Goal: Communication & Community: Participate in discussion

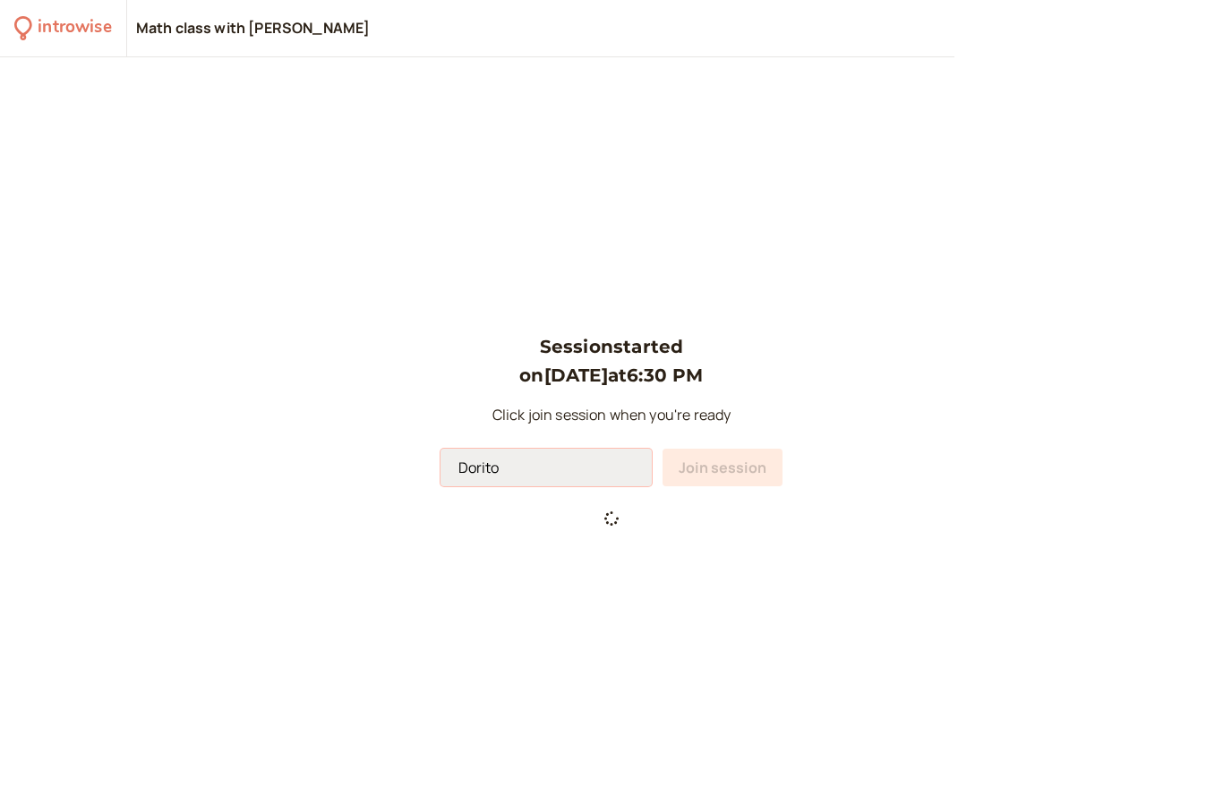
click at [547, 486] on input "Dorito" at bounding box center [546, 468] width 211 height 38
click at [739, 573] on div "Session started on [DATE] 6:30 PM Click join session when you're ready Dorito J…" at bounding box center [611, 431] width 1223 height 749
click at [789, 546] on div "Session started on [DATE] 6:30 PM Click join session when you're ready Dorito J…" at bounding box center [611, 431] width 1223 height 749
click at [844, 560] on div "Session started on [DATE] 6:30 PM Click join session when you're ready Dorito J…" at bounding box center [611, 431] width 1223 height 749
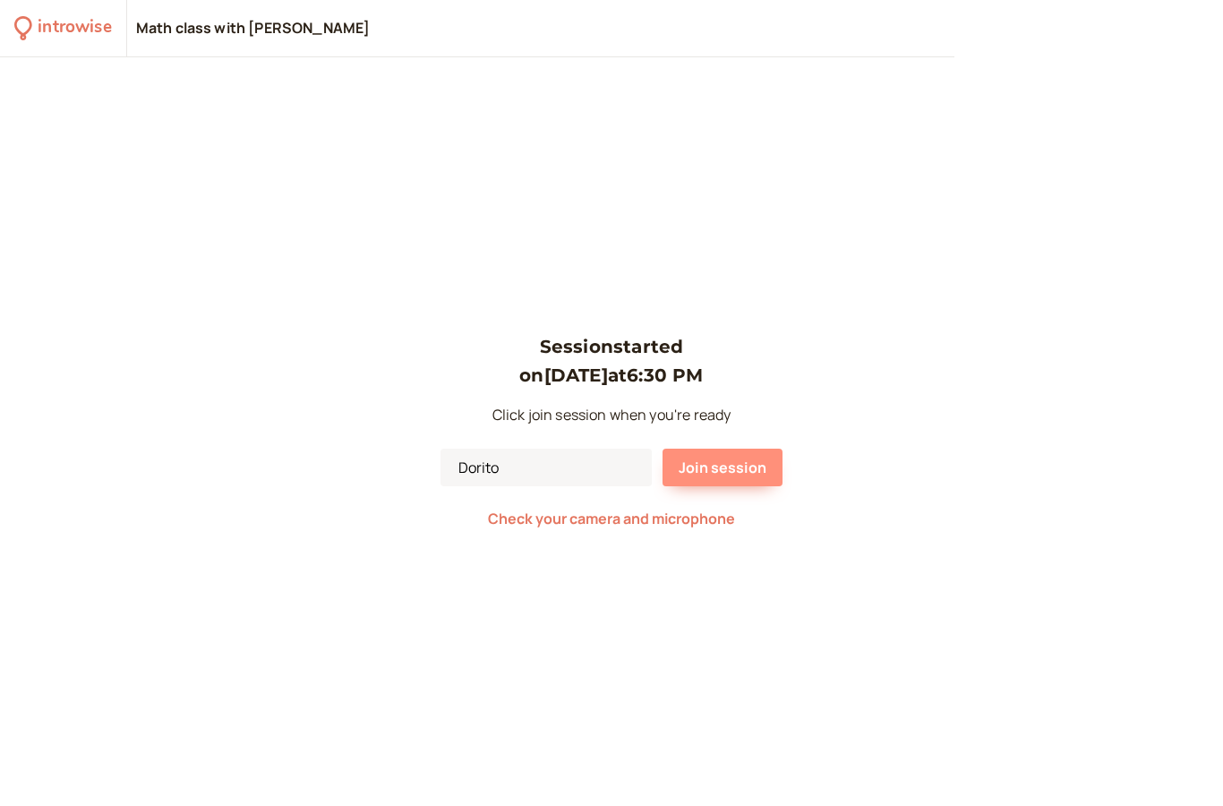
click at [724, 484] on button "Join session" at bounding box center [723, 468] width 120 height 38
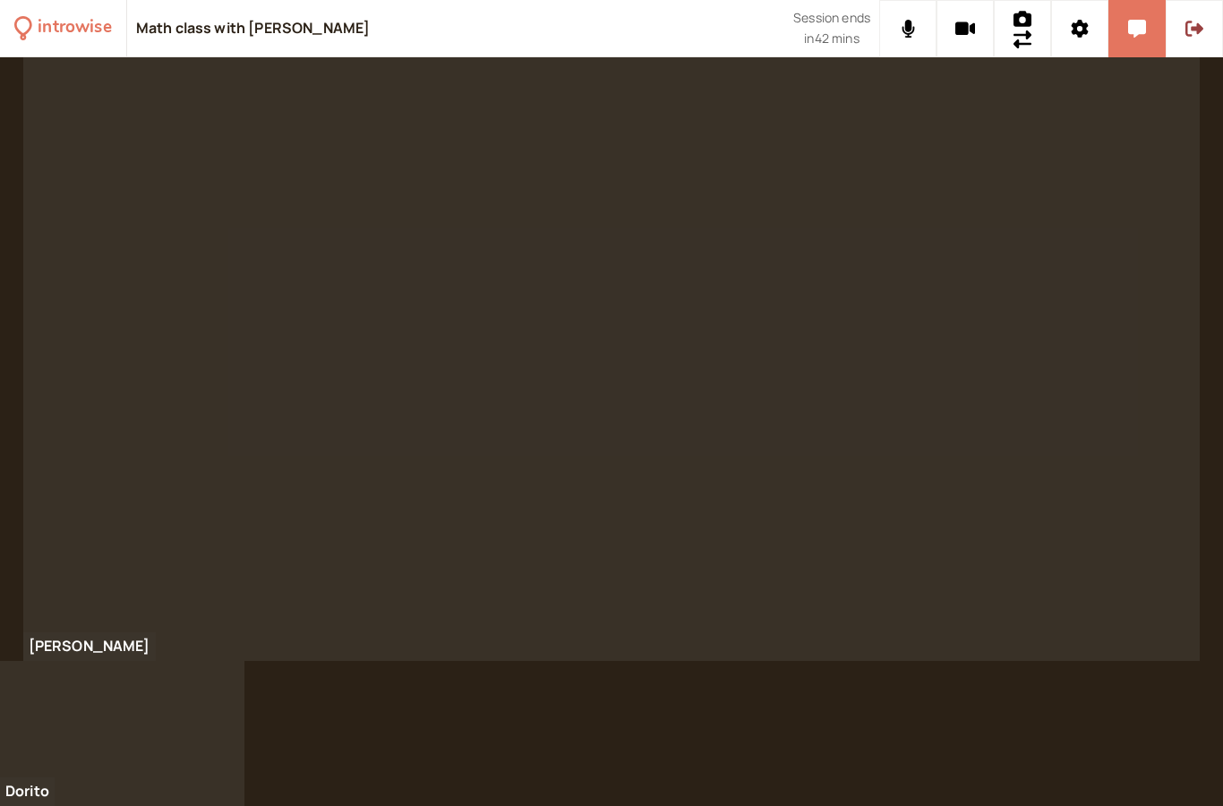
click at [1155, 13] on button at bounding box center [1137, 28] width 57 height 57
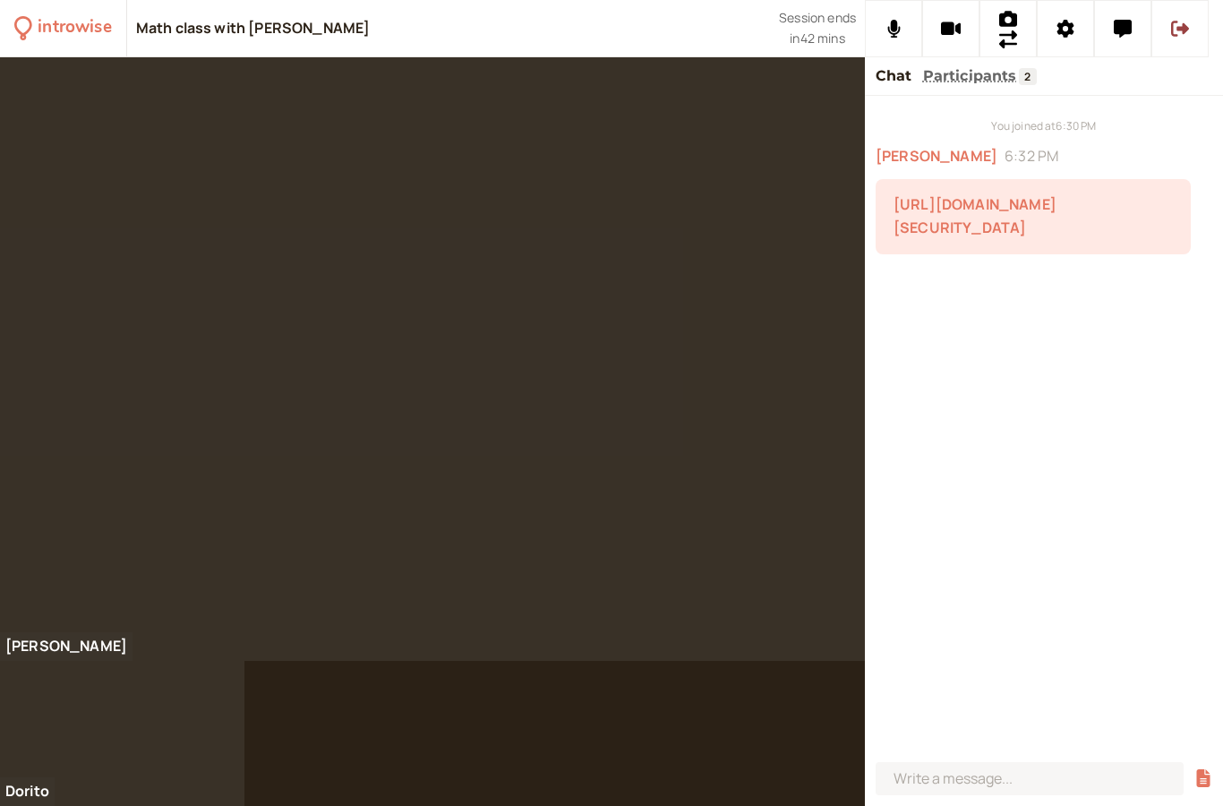
click at [1049, 237] on link "[URL][DOMAIN_NAME][SECURITY_DATA]" at bounding box center [975, 215] width 163 height 43
click at [1126, 128] on div "You joined at 6:30 PM" at bounding box center [1044, 125] width 337 height 17
click at [1110, 132] on div "You joined at 6:30 PM" at bounding box center [1044, 125] width 337 height 17
click at [343, 732] on div at bounding box center [611, 431] width 1223 height 749
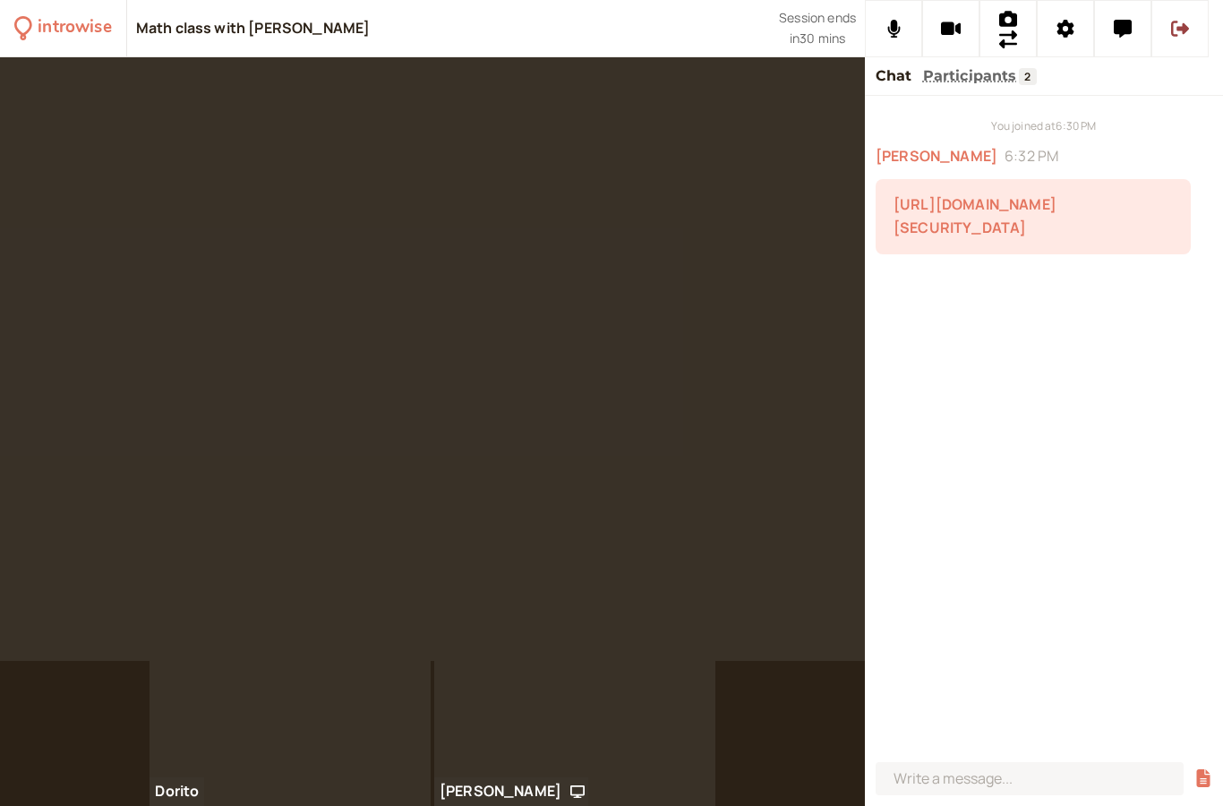
click at [359, 749] on div at bounding box center [290, 733] width 281 height 145
click at [1128, 39] on button at bounding box center [1122, 28] width 57 height 57
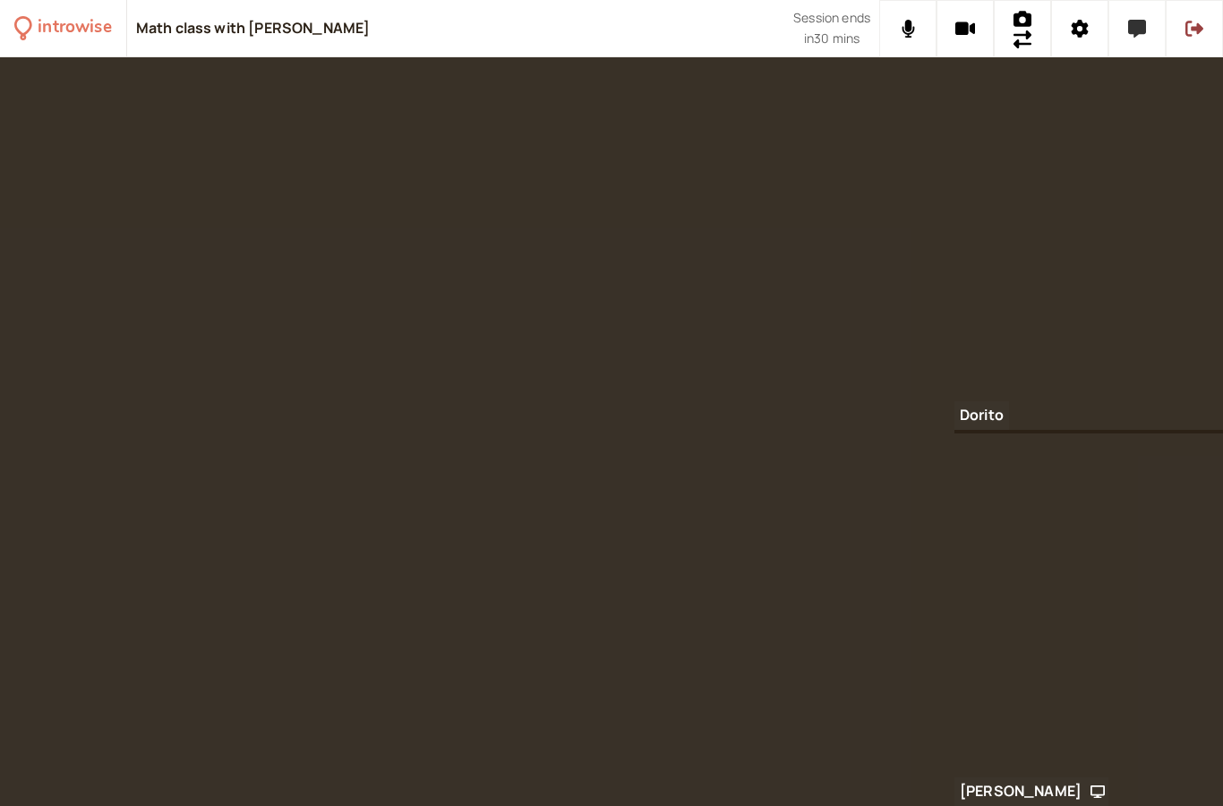
scroll to position [72, 0]
click at [1088, 794] on div at bounding box center [1089, 619] width 269 height 373
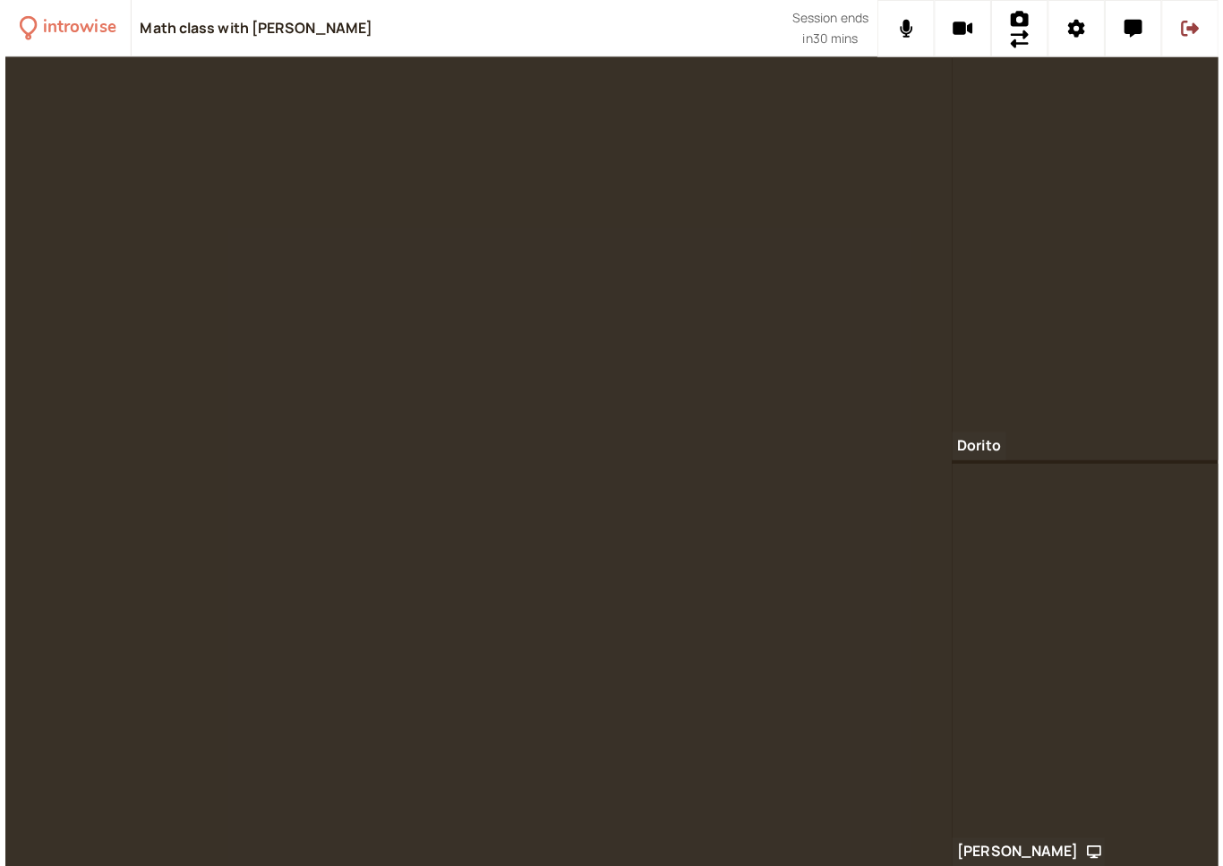
scroll to position [0, 0]
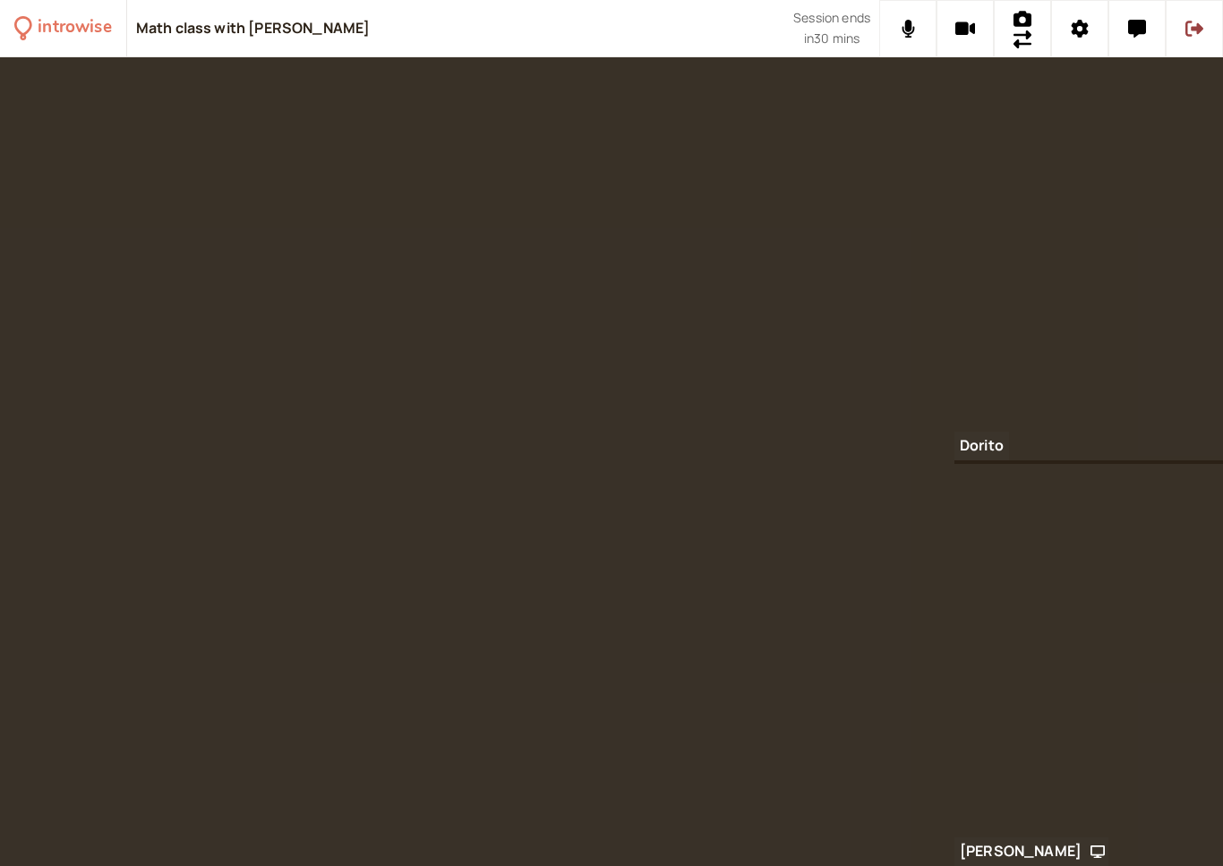
click at [1090, 22] on button at bounding box center [1079, 28] width 57 height 57
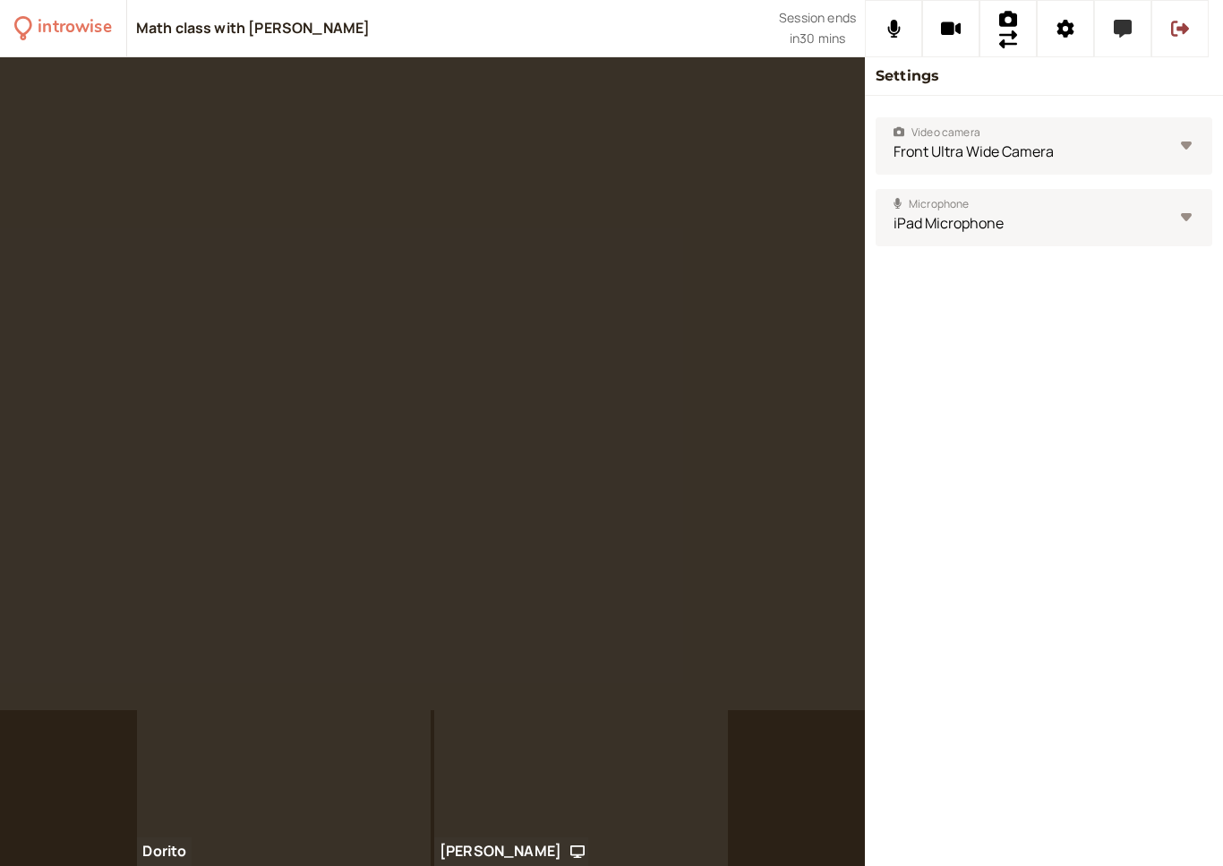
click at [1133, 30] on button at bounding box center [1122, 28] width 57 height 57
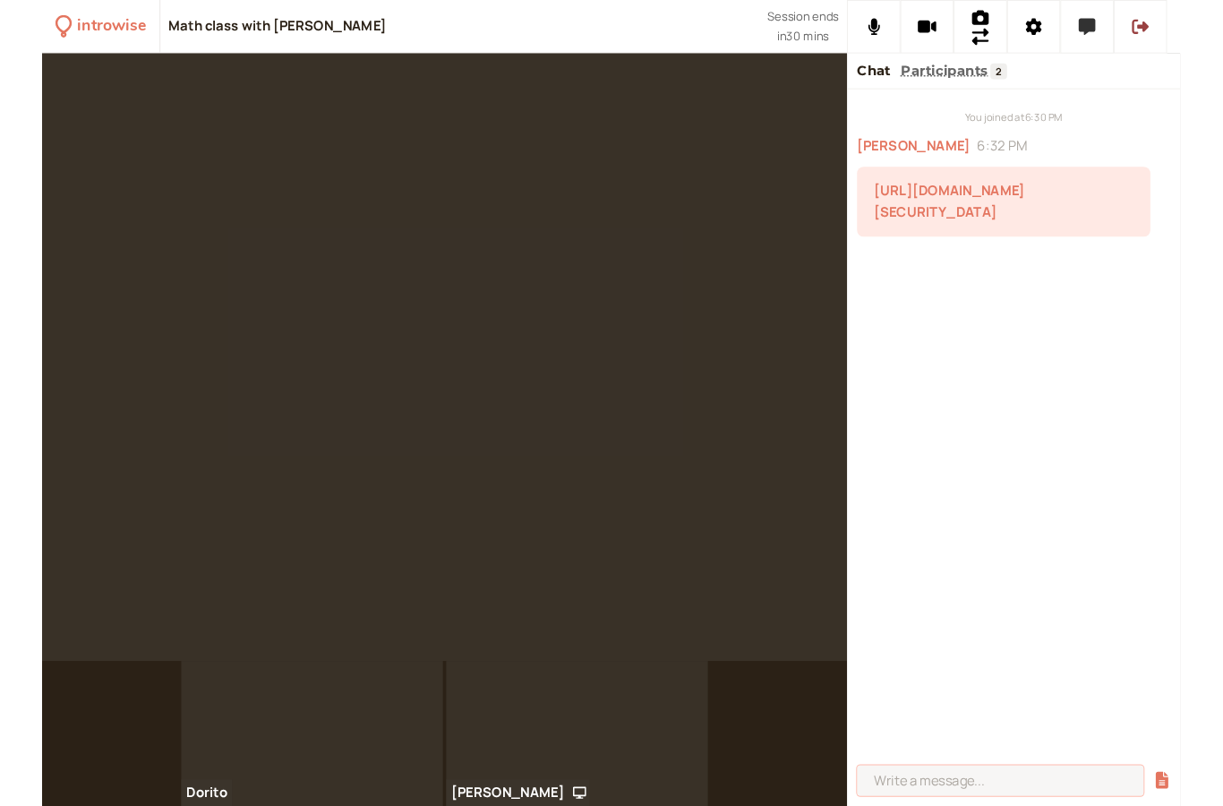
scroll to position [72, 0]
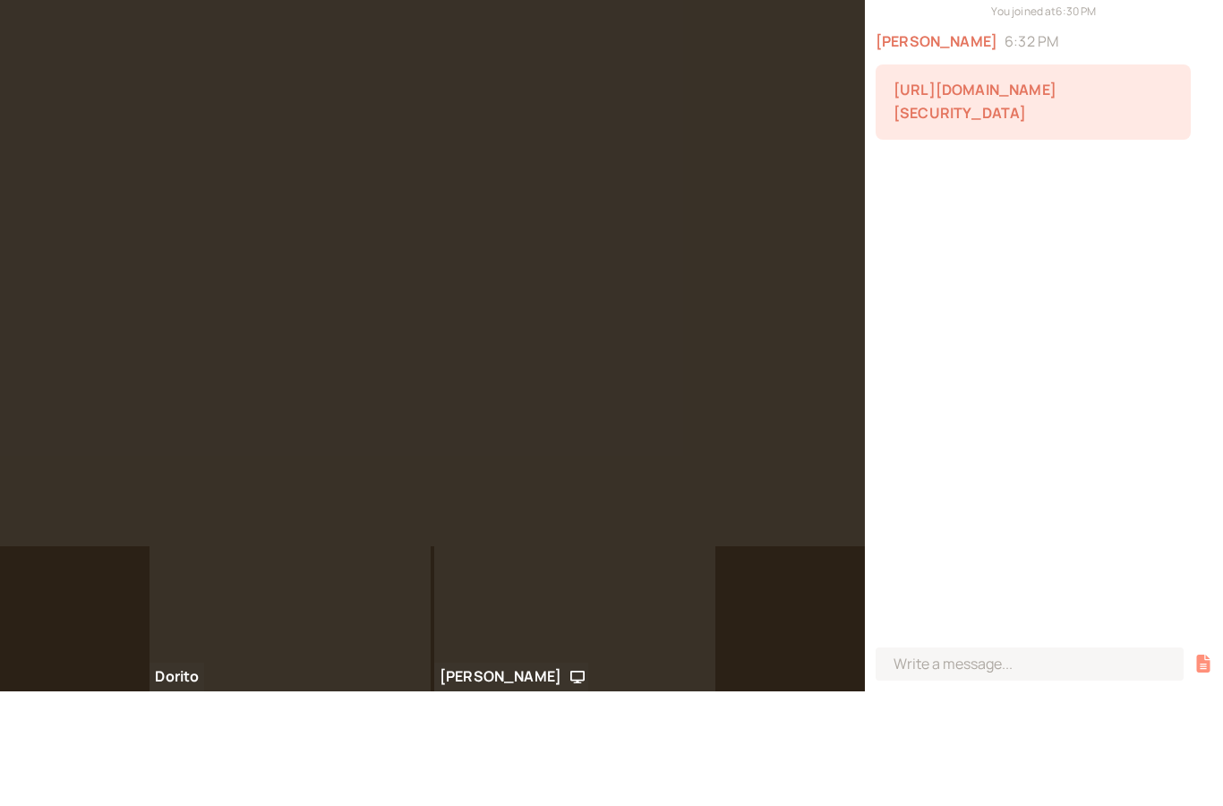
click at [1203, 769] on icon "button" at bounding box center [1203, 778] width 13 height 18
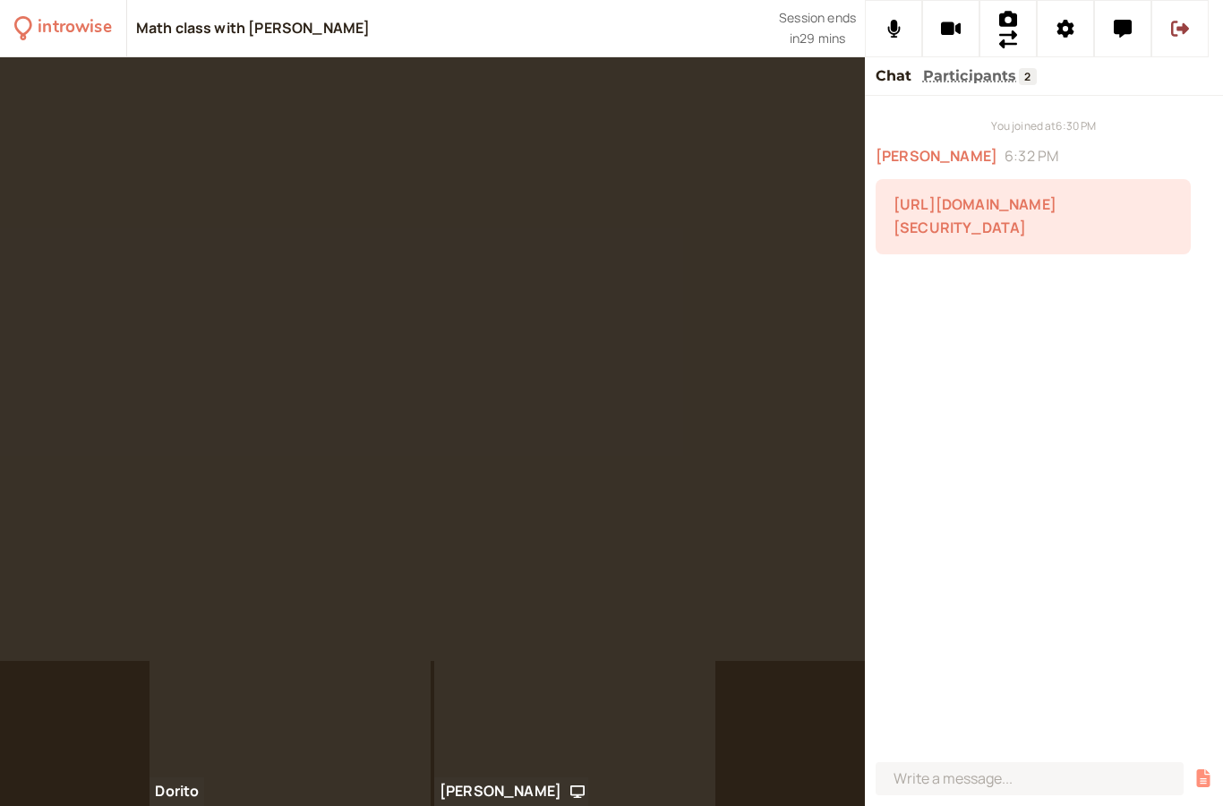
click at [1212, 775] on icon "button" at bounding box center [1204, 778] width 18 height 18
click at [1219, 768] on div at bounding box center [1044, 780] width 358 height 51
click at [1199, 773] on icon "button" at bounding box center [1203, 778] width 13 height 18
click at [1171, 539] on div "You joined at 6:30 PM [PERSON_NAME] 6:32 PM [URL][DOMAIN_NAME][SECURITY_DATA] i…" at bounding box center [1044, 425] width 358 height 659
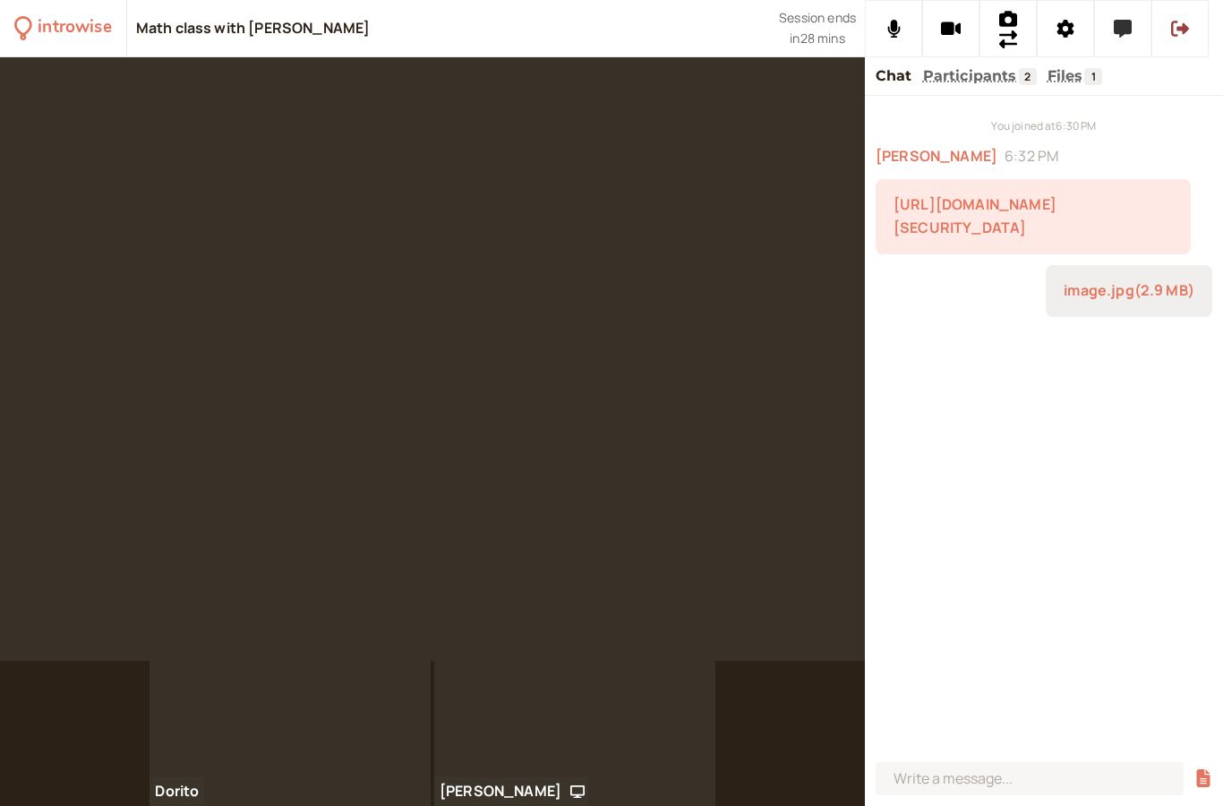
click at [1127, 25] on icon at bounding box center [1123, 29] width 18 height 18
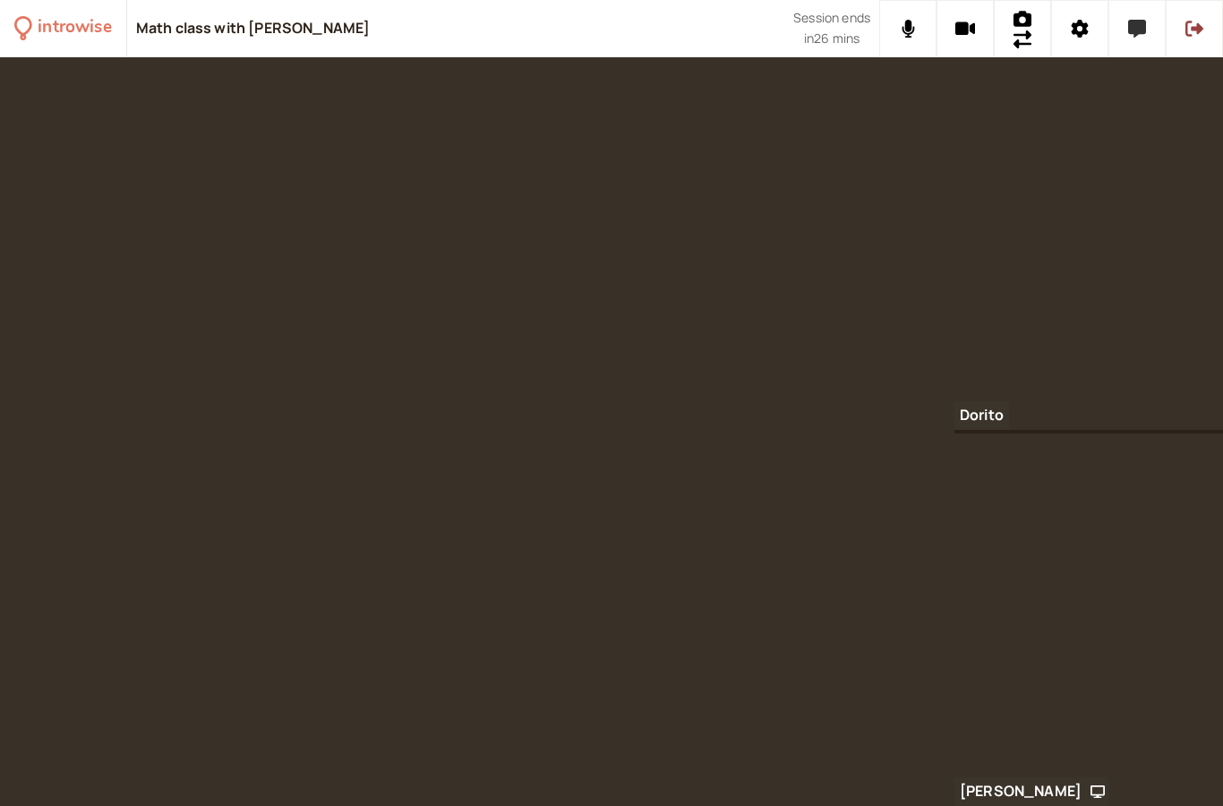
click at [1135, 16] on button at bounding box center [1137, 28] width 57 height 57
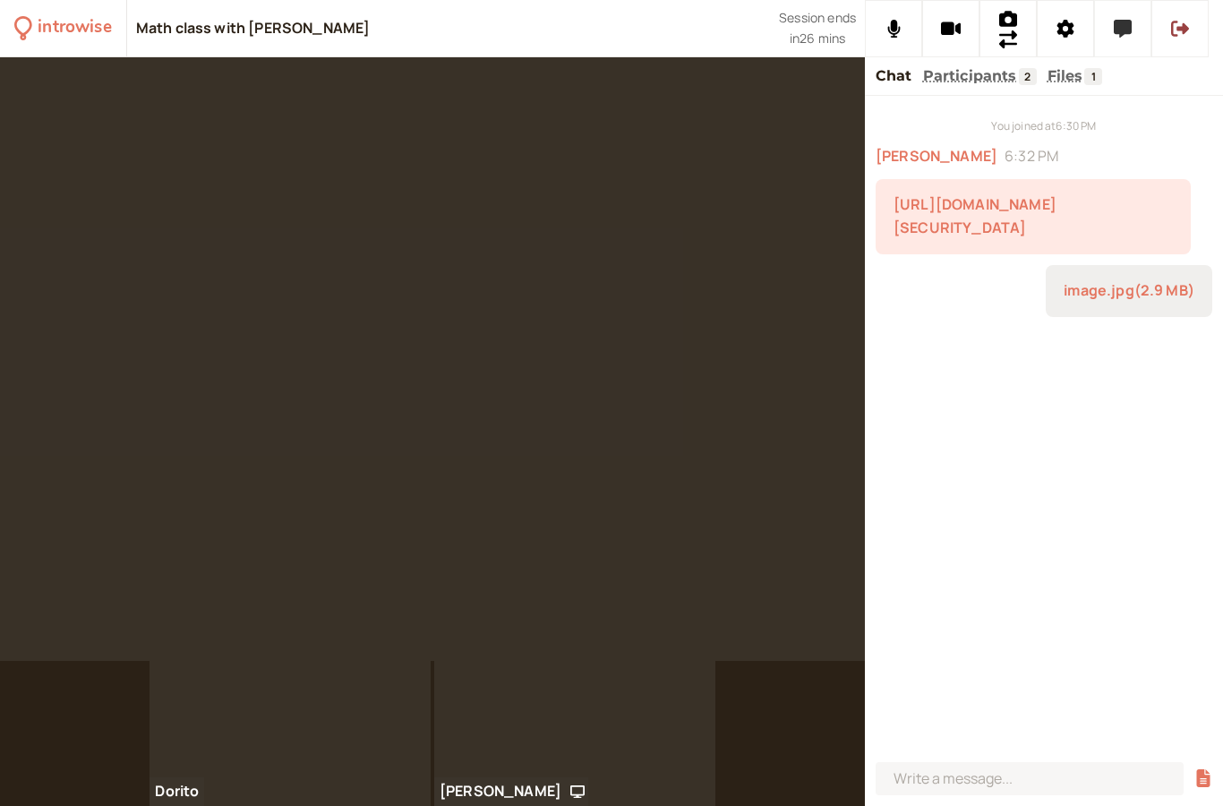
scroll to position [72, 0]
click at [1204, 772] on icon "button" at bounding box center [1203, 778] width 13 height 18
click at [1210, 774] on icon "button" at bounding box center [1203, 778] width 13 height 18
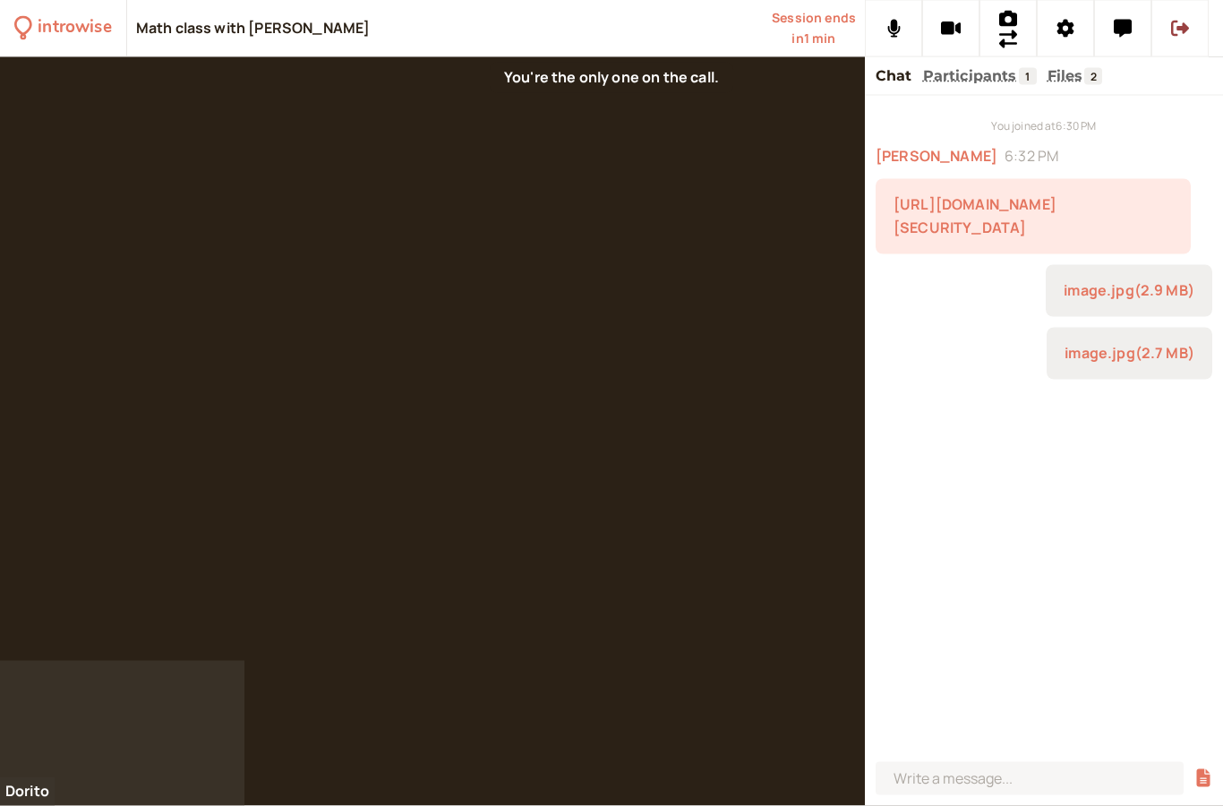
scroll to position [0, 0]
click at [1193, 52] on button at bounding box center [1180, 28] width 57 height 57
